Goal: Task Accomplishment & Management: Manage account settings

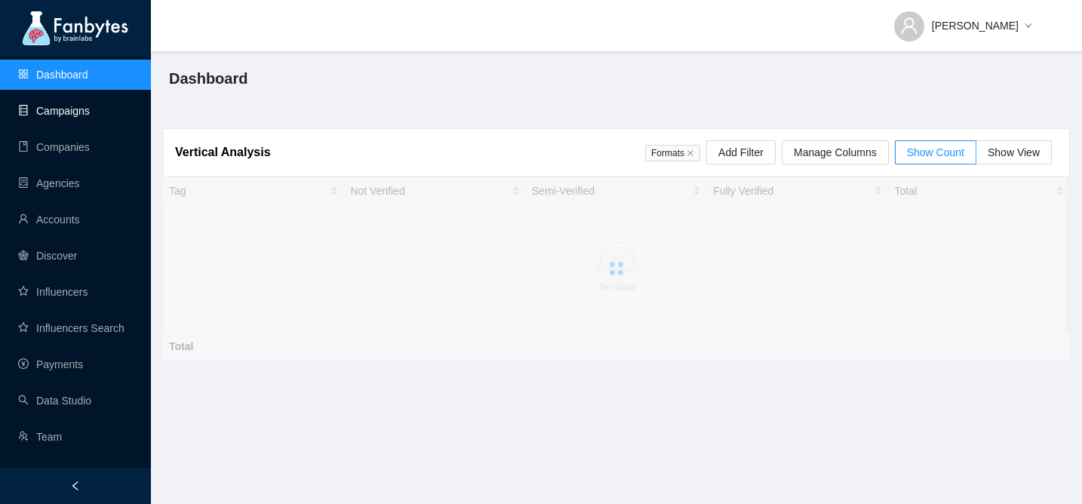
click at [79, 114] on link "Campaigns" at bounding box center [54, 111] width 72 height 12
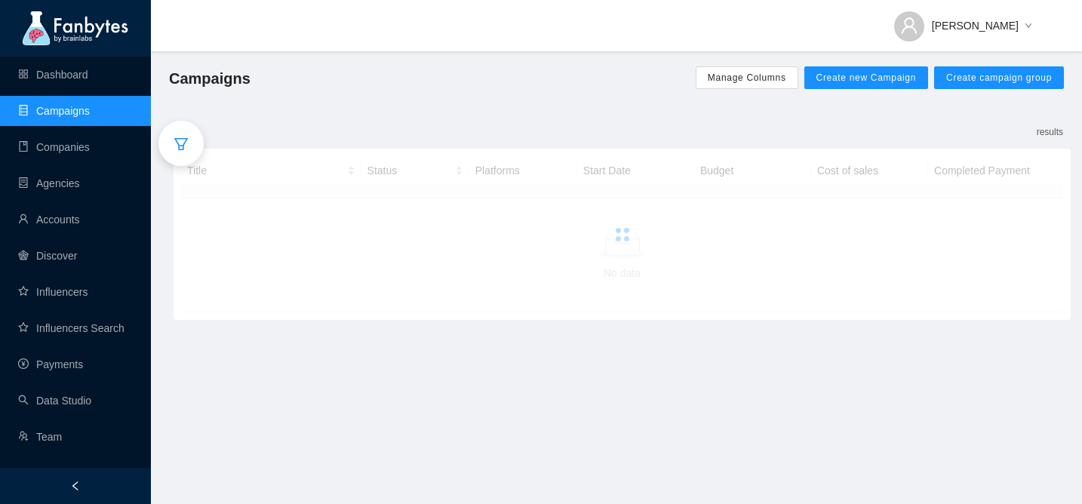
click at [181, 149] on icon "filter" at bounding box center [181, 144] width 15 height 15
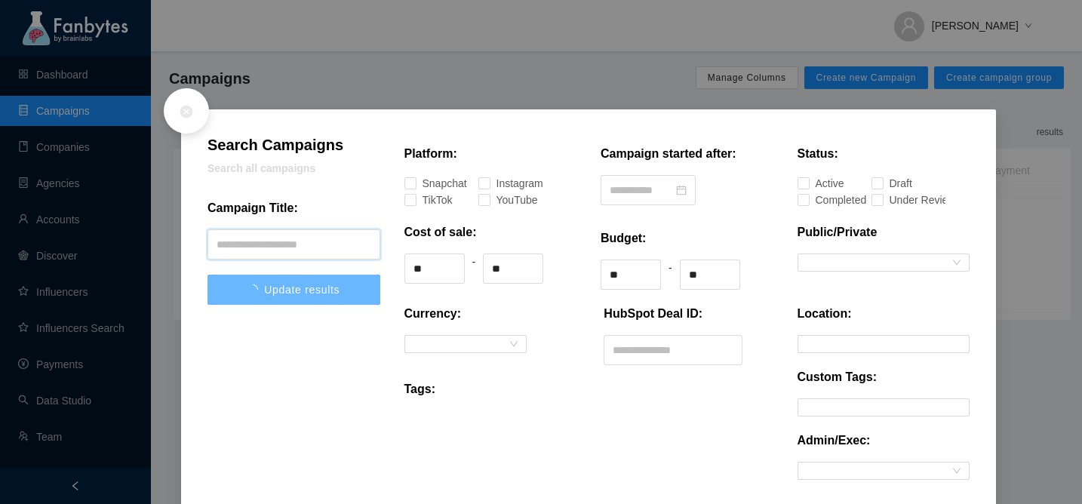
click at [226, 233] on input "text" at bounding box center [293, 244] width 173 height 30
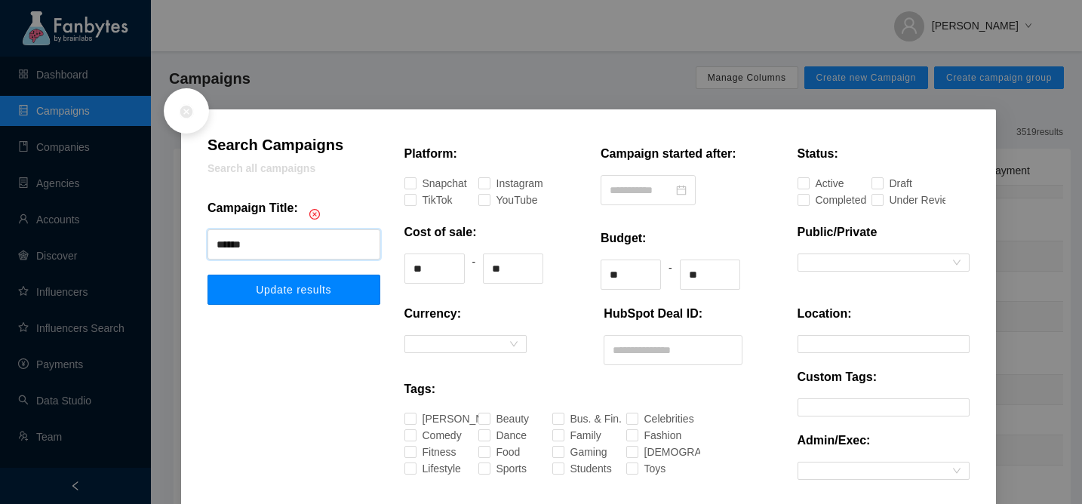
type input "******"
click at [271, 291] on span "Update results" at bounding box center [293, 290] width 75 height 12
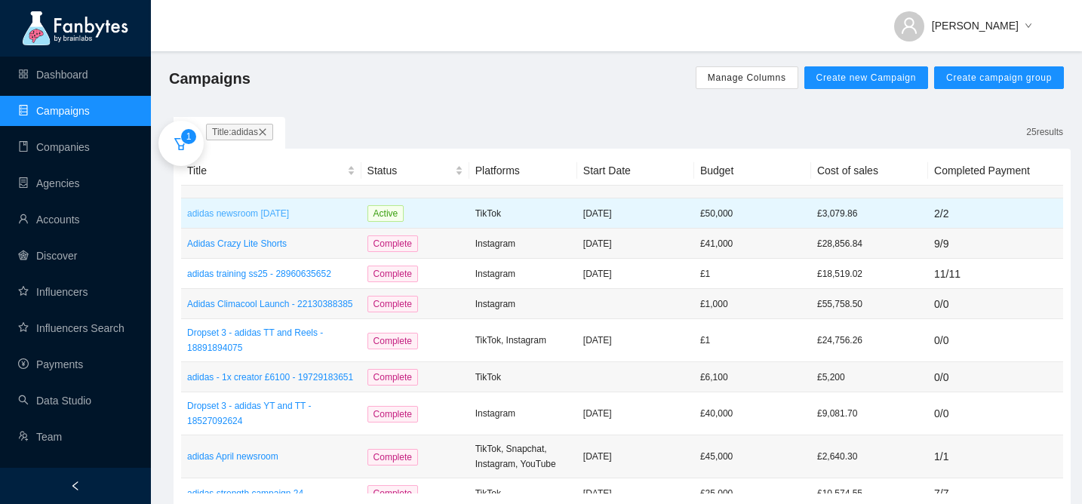
click at [284, 207] on p "adidas newsroom [DATE]" at bounding box center [271, 213] width 168 height 15
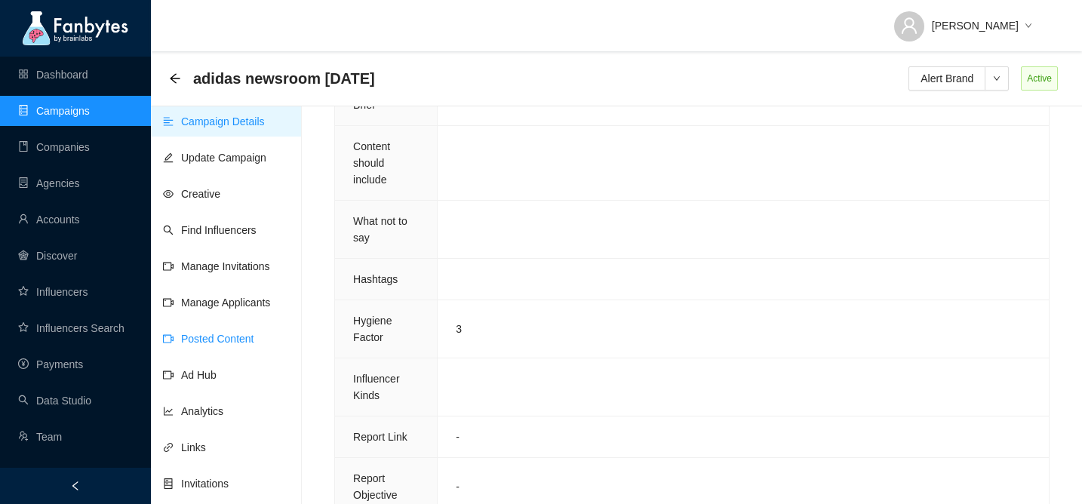
scroll to position [1284, 0]
